Goal: Information Seeking & Learning: Check status

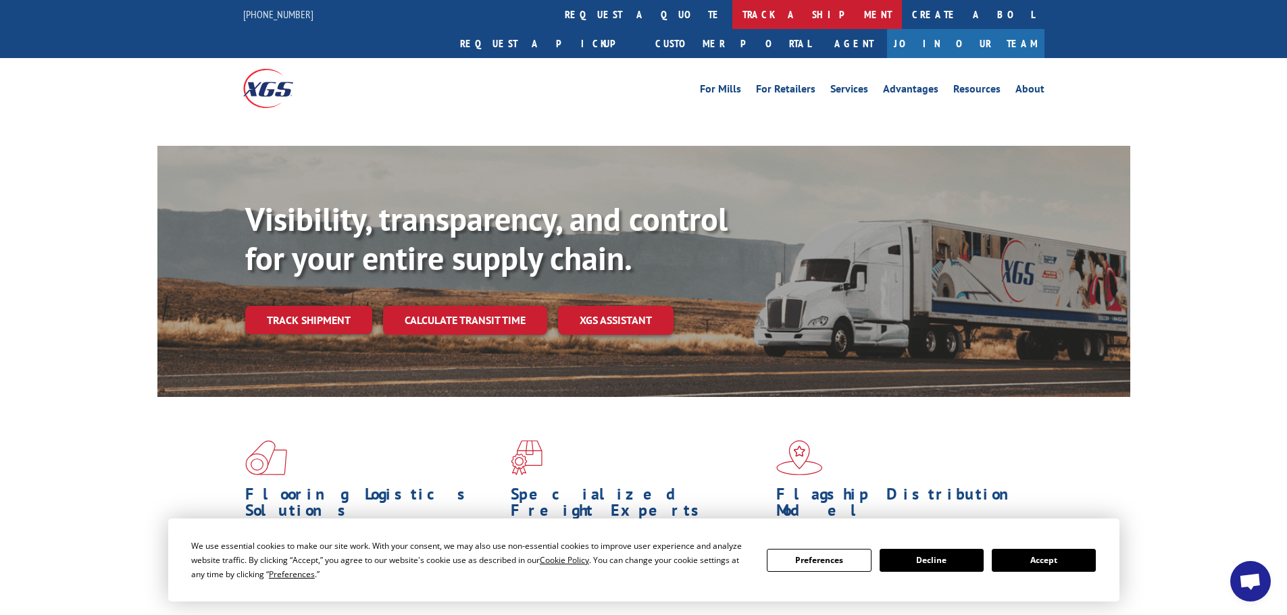
drag, startPoint x: 617, startPoint y: 18, endPoint x: 623, endPoint y: 22, distance: 7.0
click at [732, 18] on link "track a shipment" at bounding box center [817, 14] width 170 height 29
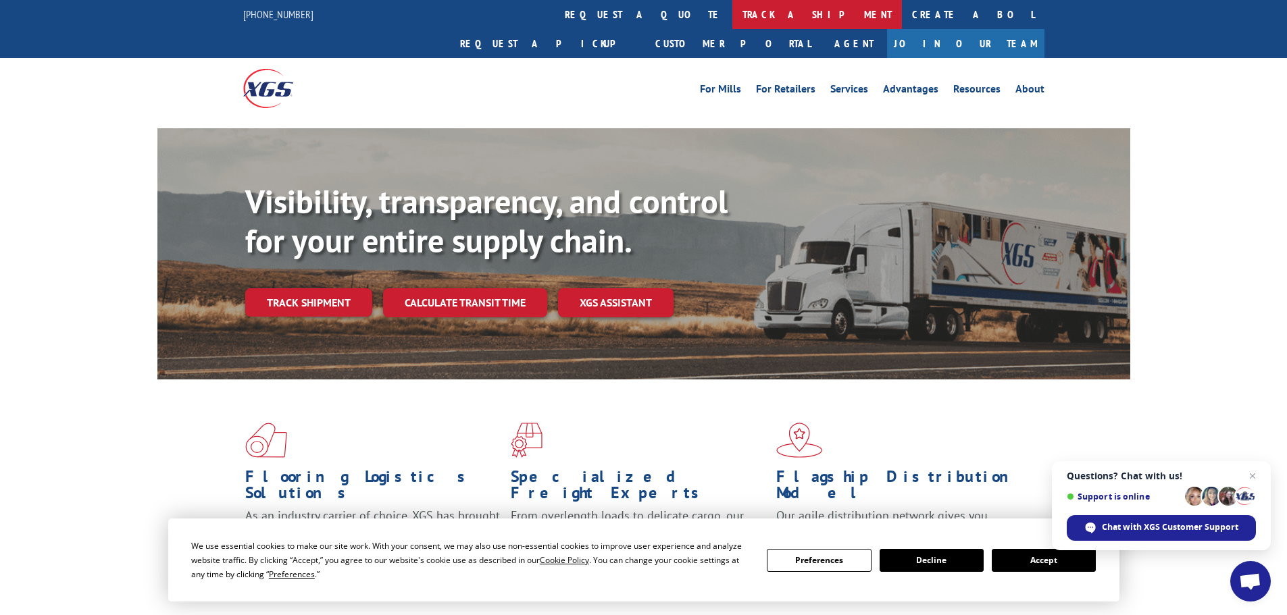
click at [732, 14] on link "track a shipment" at bounding box center [817, 14] width 170 height 29
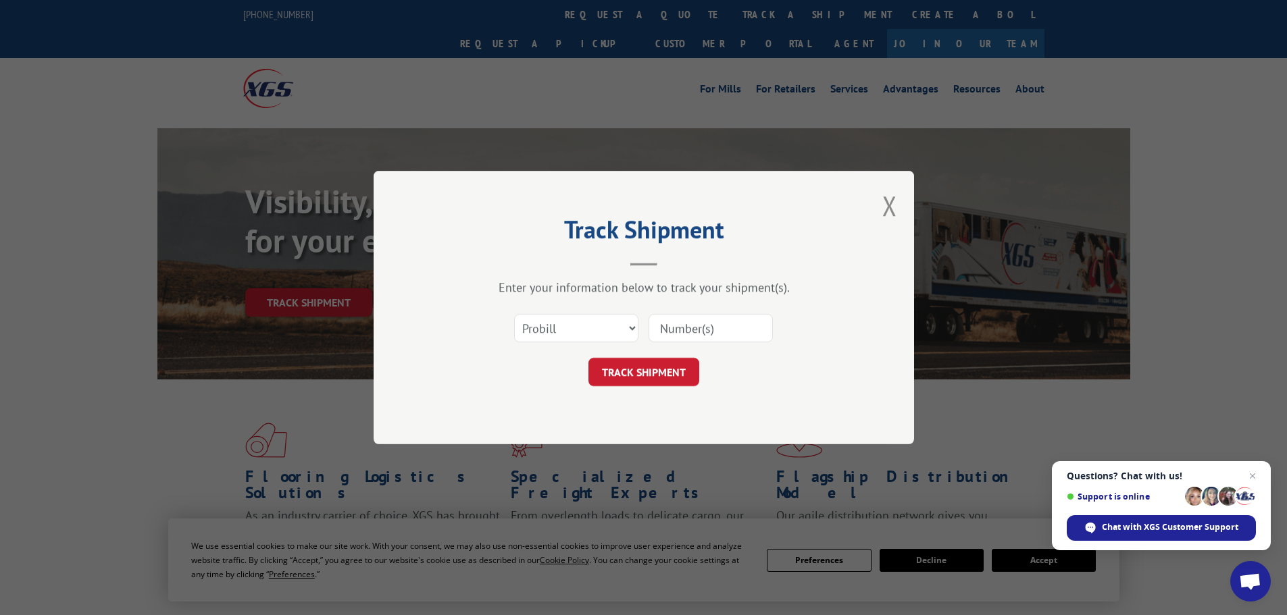
click at [670, 329] on input at bounding box center [710, 328] width 124 height 28
paste input "17481490"
type input "17481490"
click at [659, 375] on button "TRACK SHIPMENT" at bounding box center [643, 372] width 111 height 28
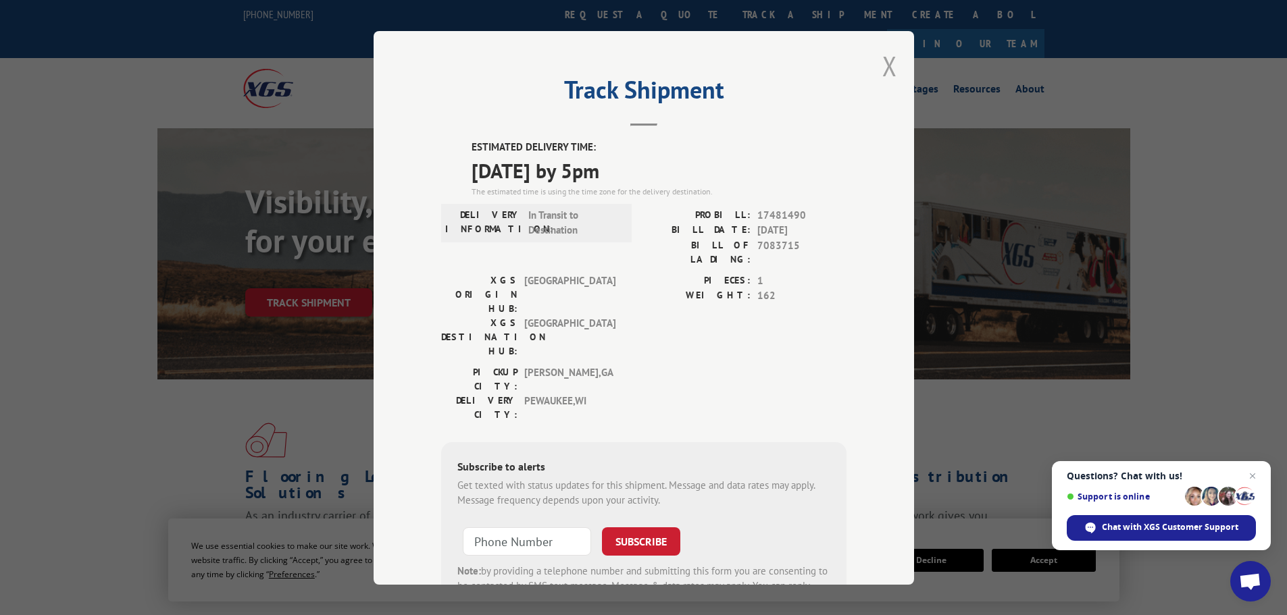
click at [890, 70] on button "Close modal" at bounding box center [889, 66] width 15 height 36
